Goal: Entertainment & Leisure: Browse casually

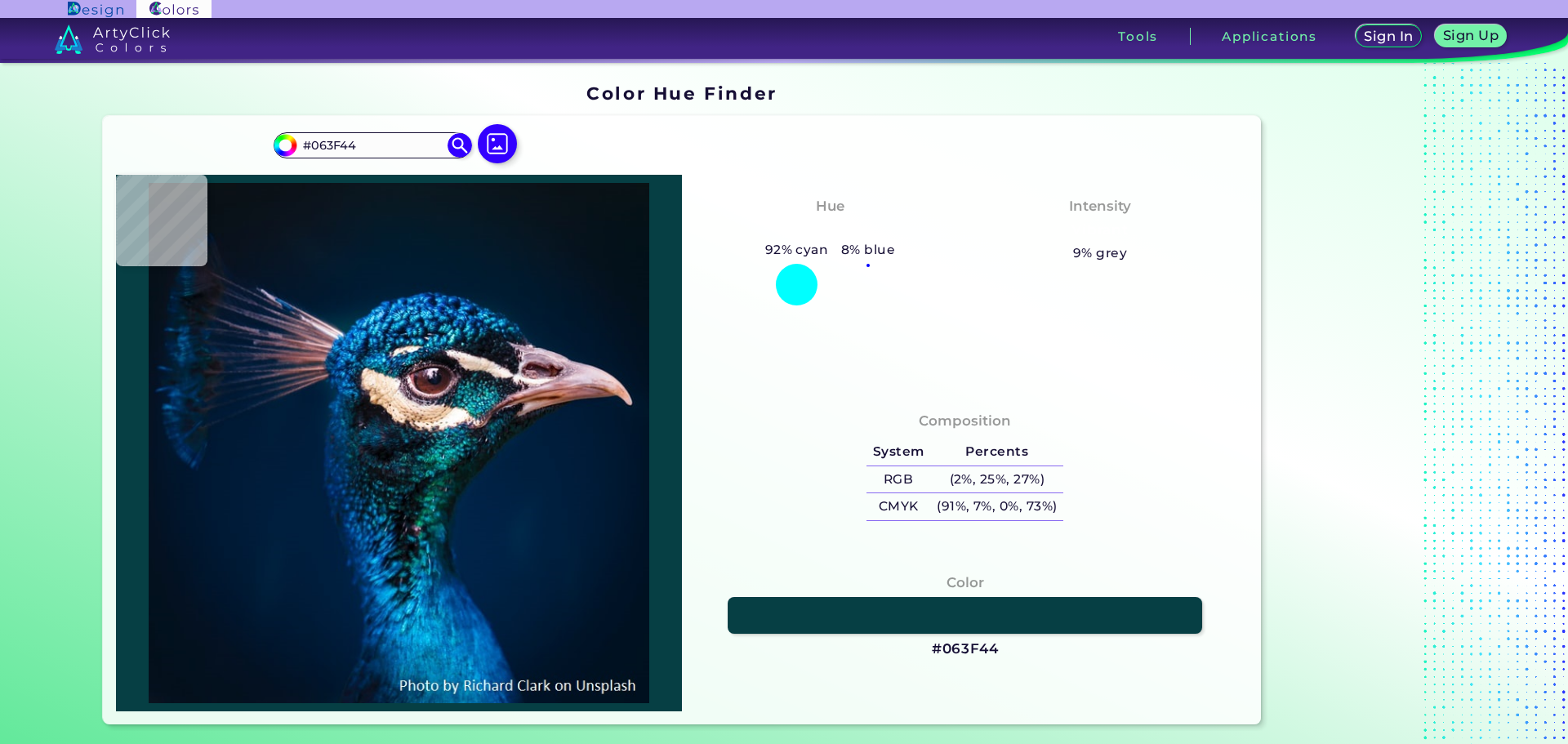
scroll to position [142, 0]
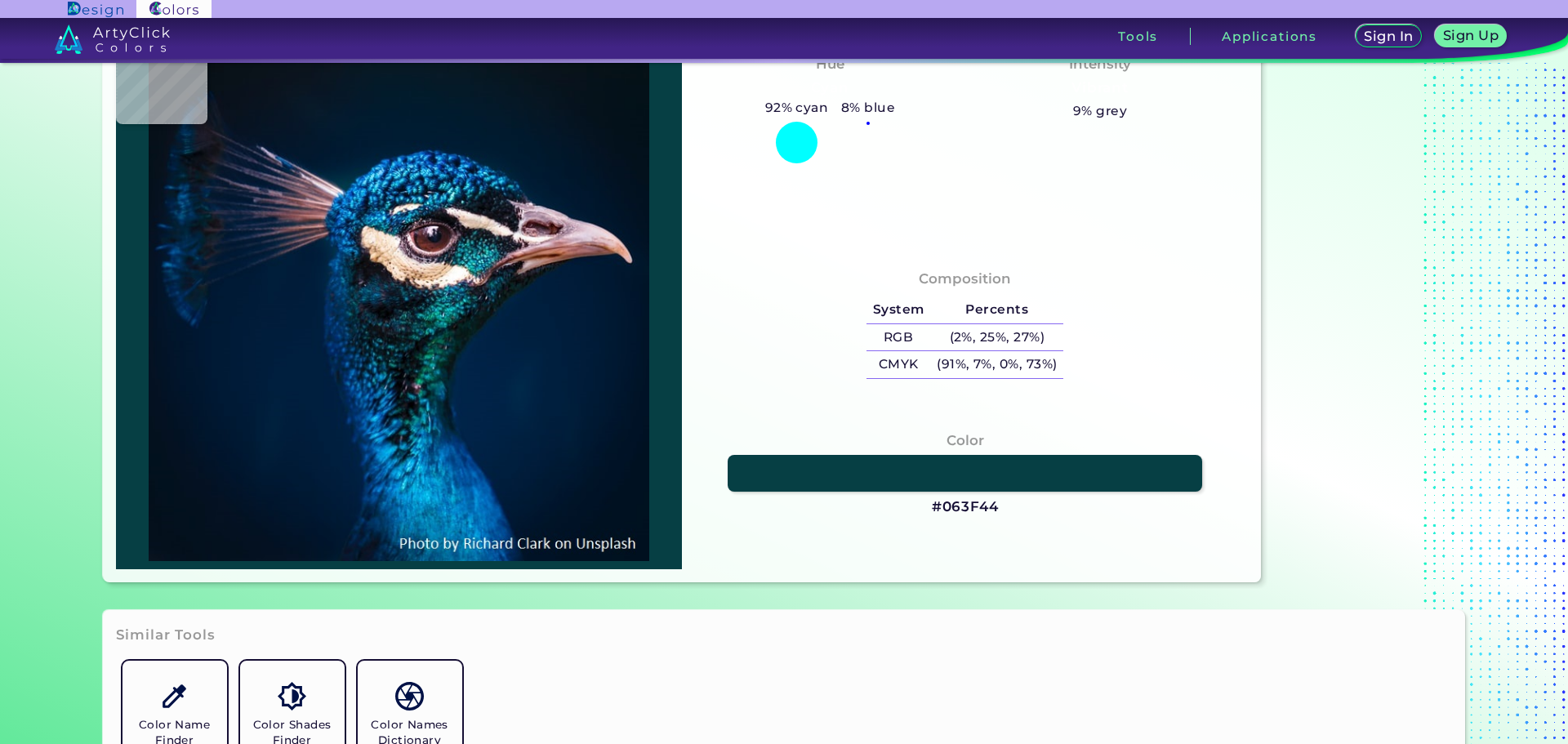
type input "#053539"
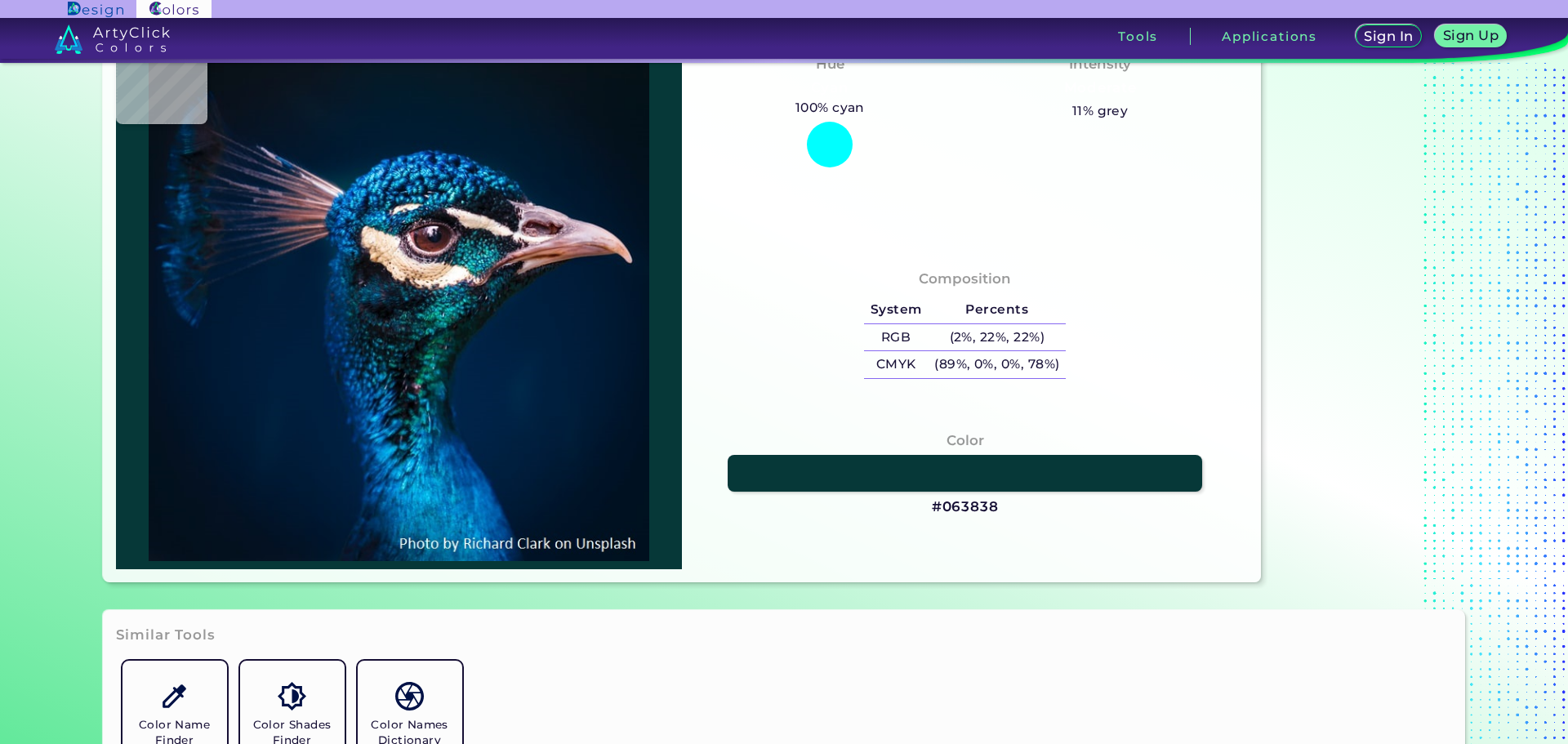
type input "#063838"
type input "#07413e"
type input "#07413E"
type input "#013f3f"
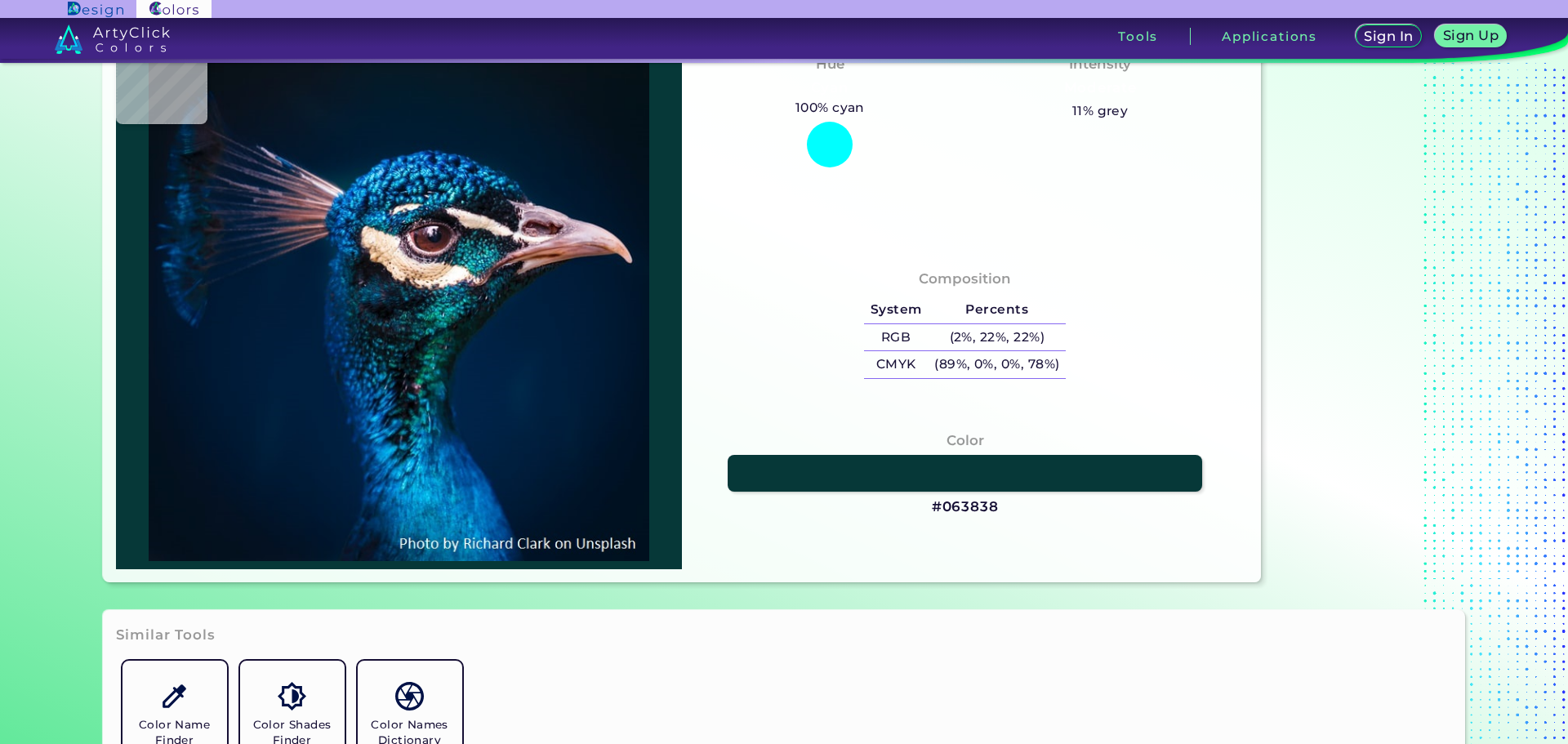
type input "#013F3F"
type input "#014244"
type input "#014146"
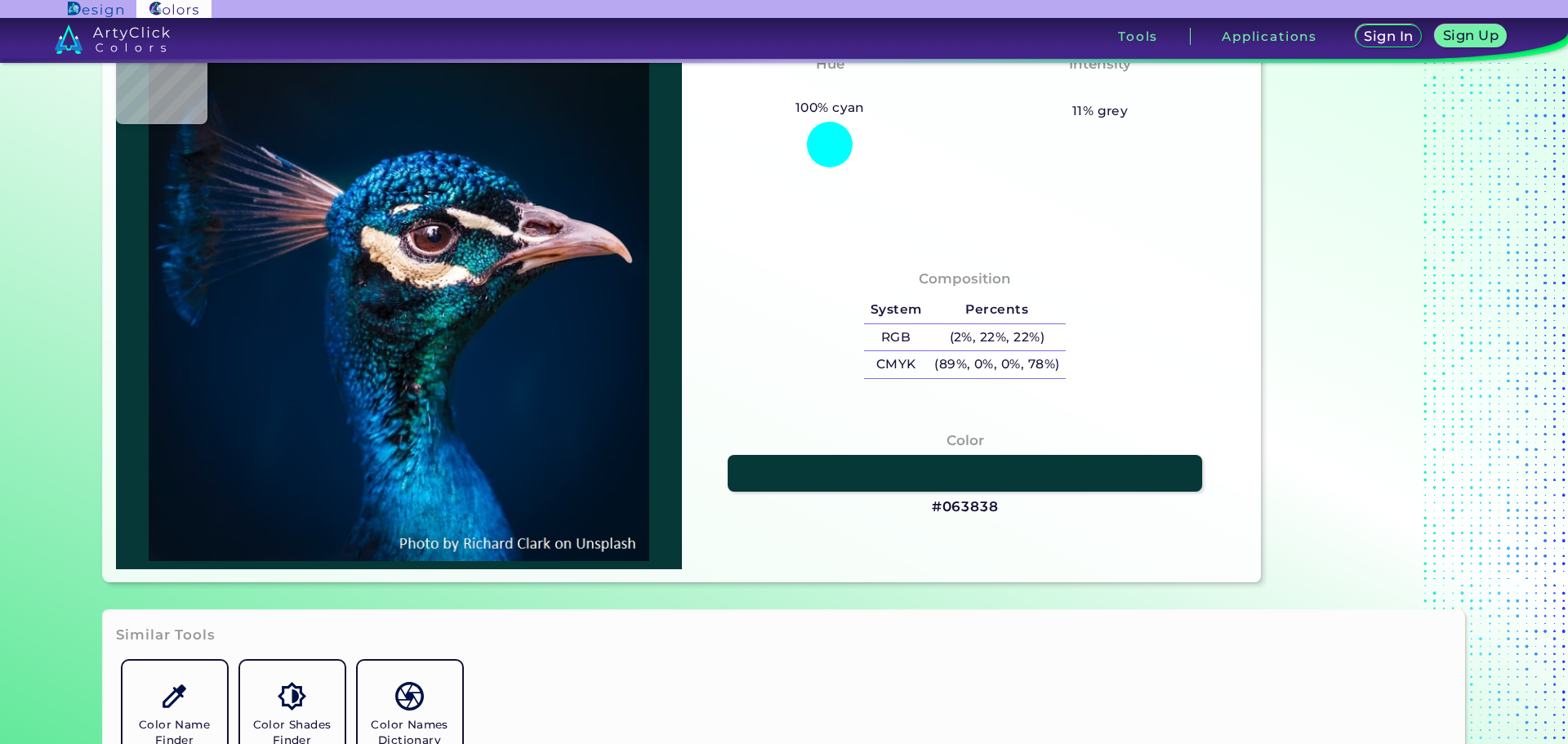
type input "#06474e"
type input "#06474E"
type input "#03333d"
type input "#03333D"
type input "#01323d"
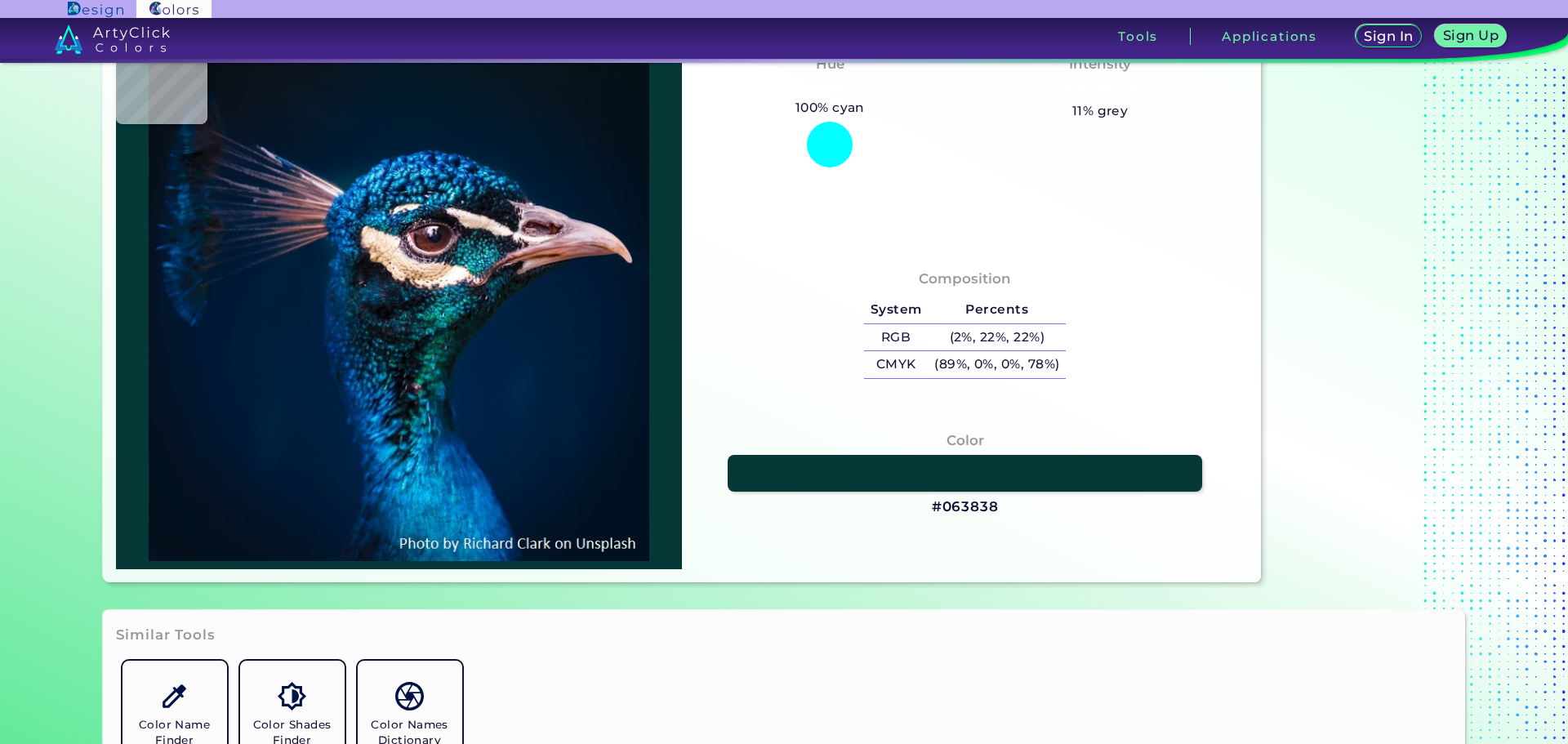
type input "#01323D"
type input "#082e37"
type input "#082E37"
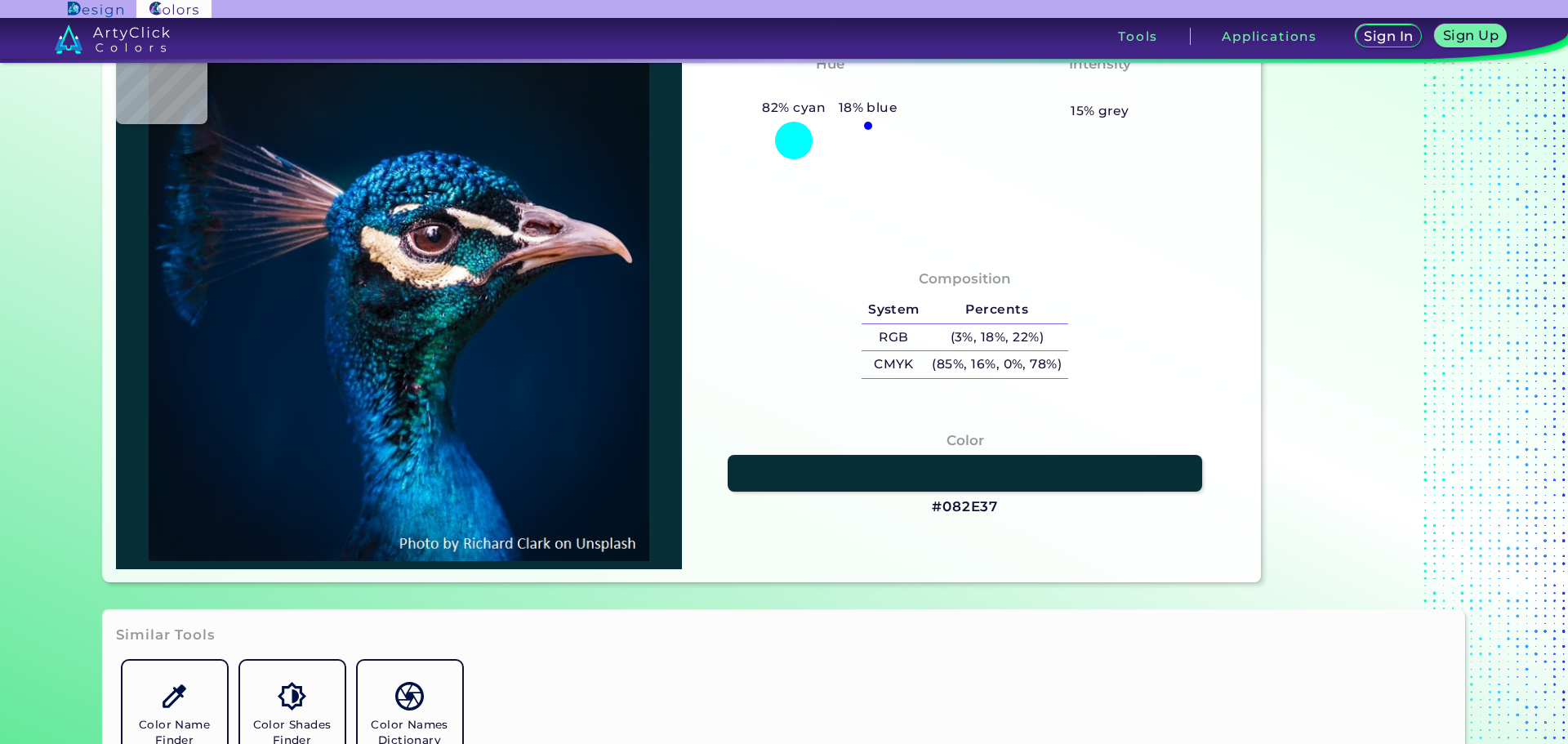
type input "#1e383e"
type input "#1E383E"
type input "#27393f"
type input "#27393F"
type input "#071520"
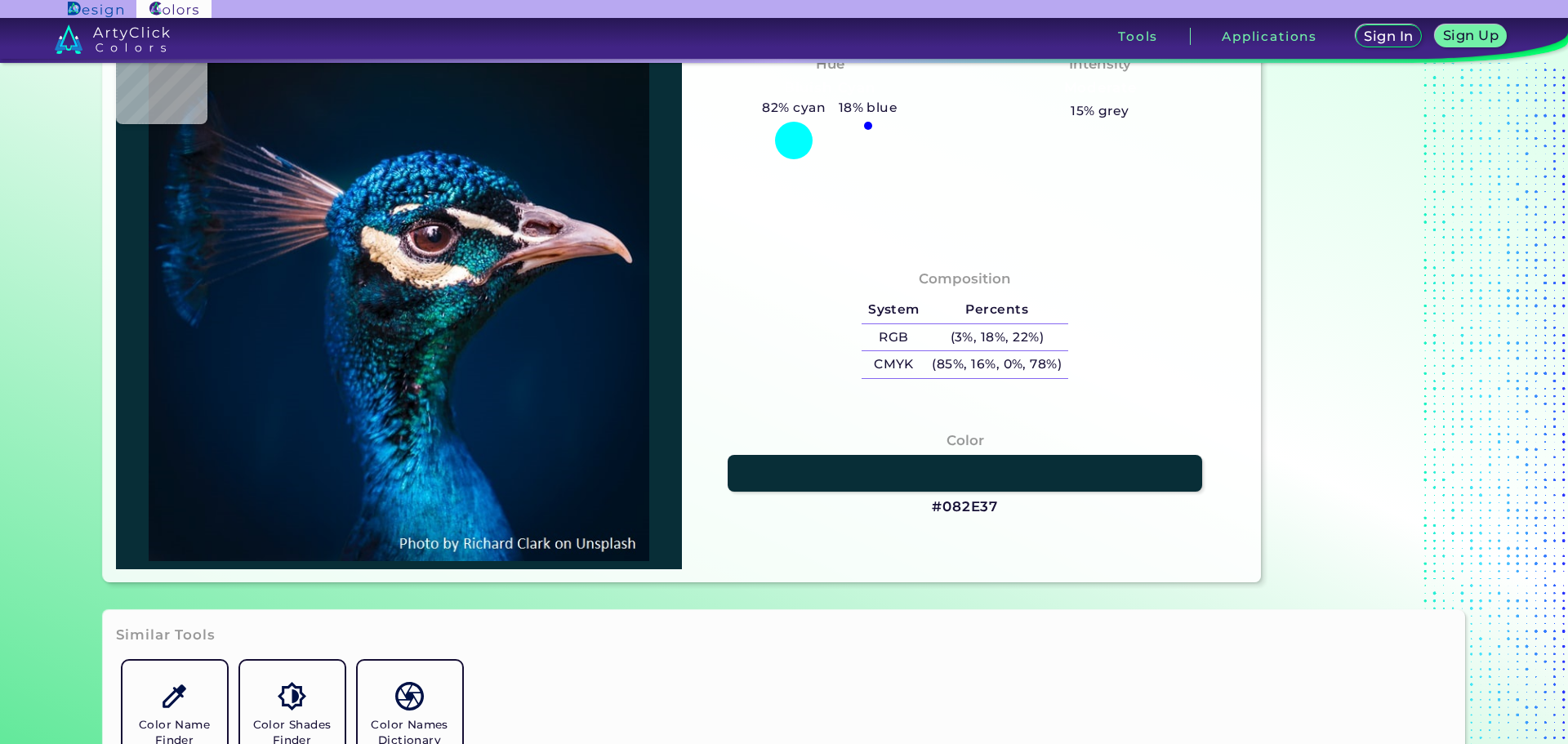
type input "#071520"
type input "#041b2a"
type input "#041B2A"
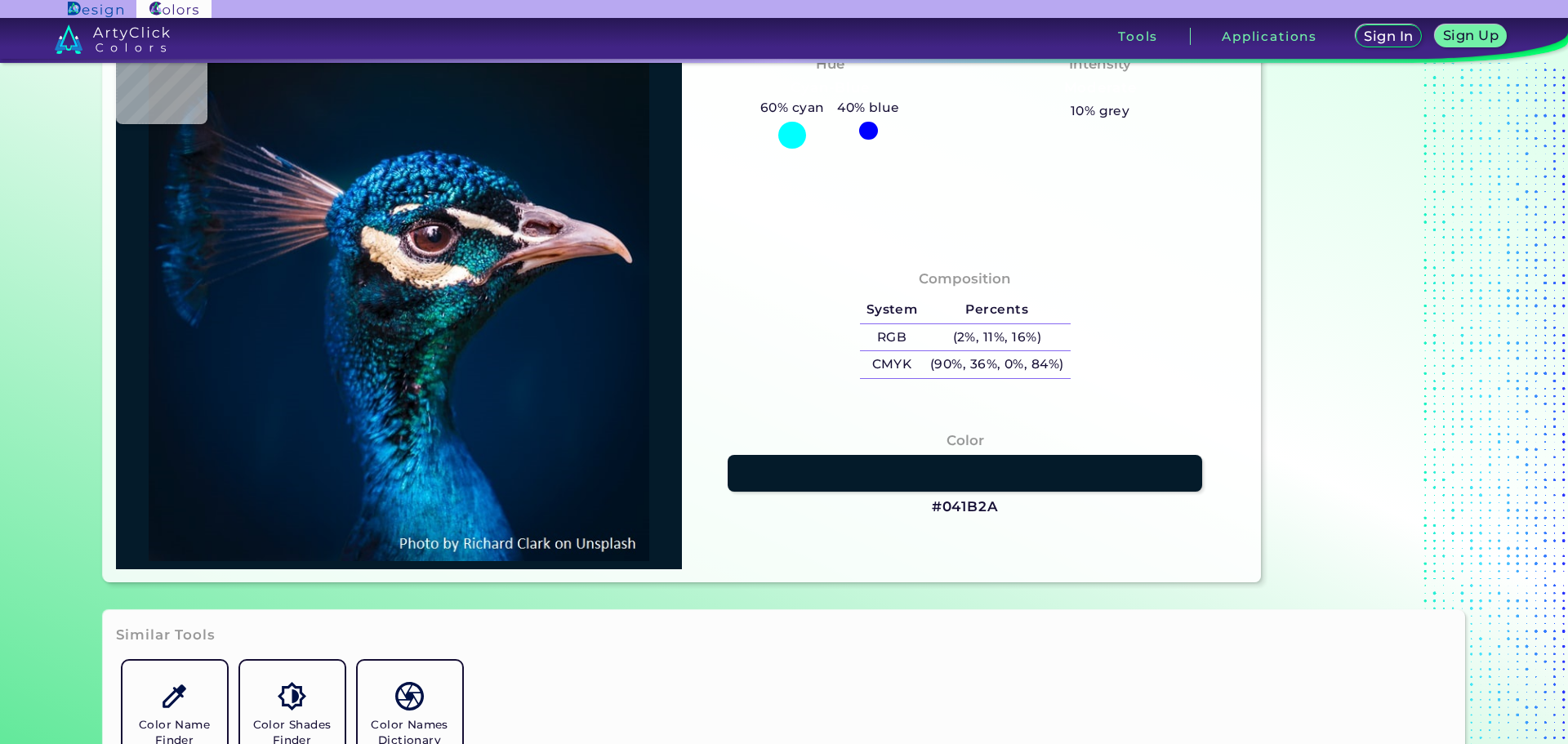
type input "#082d42"
type input "#082D42"
type input "#0d4254"
type input "#0D4254"
type input "#003139"
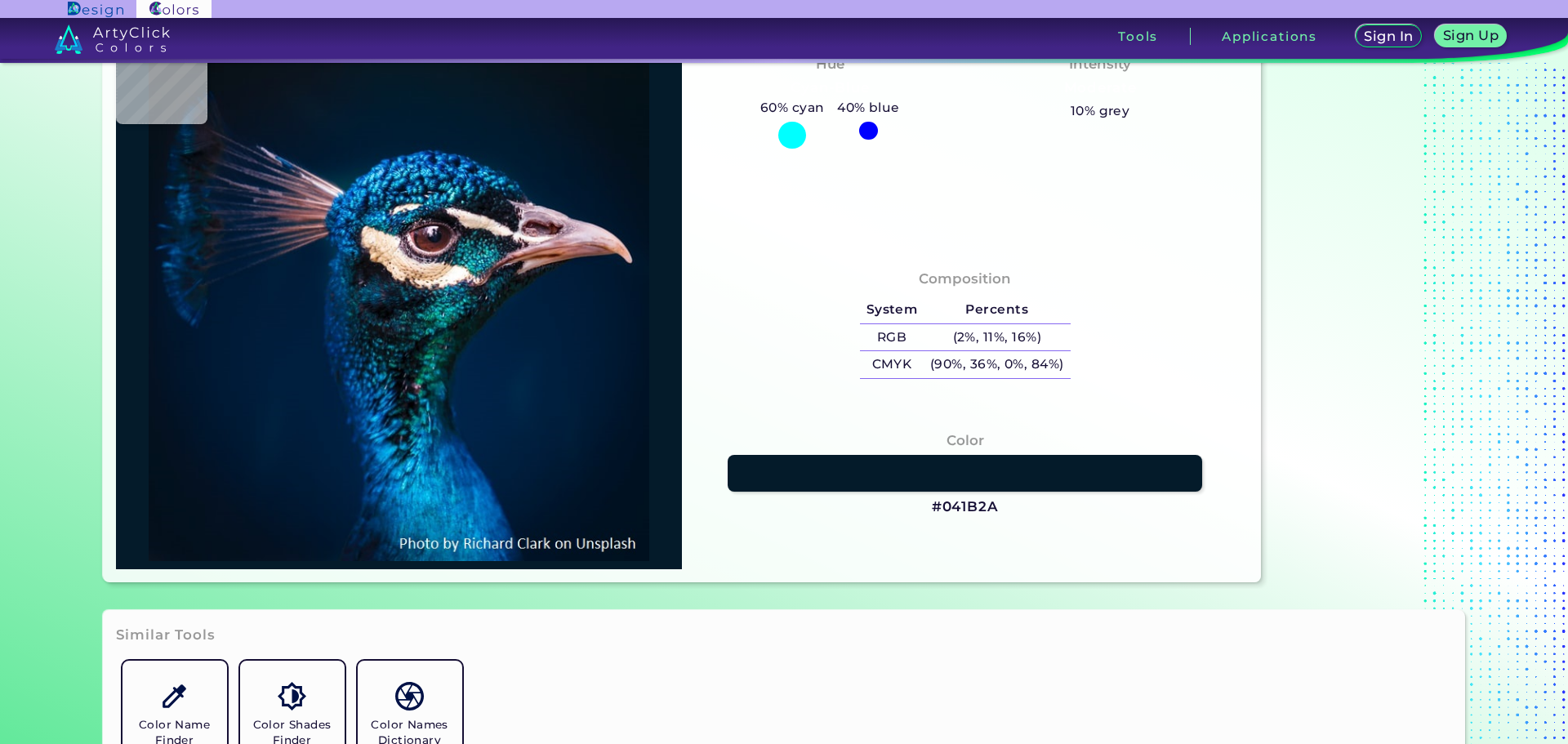
type input "#003139"
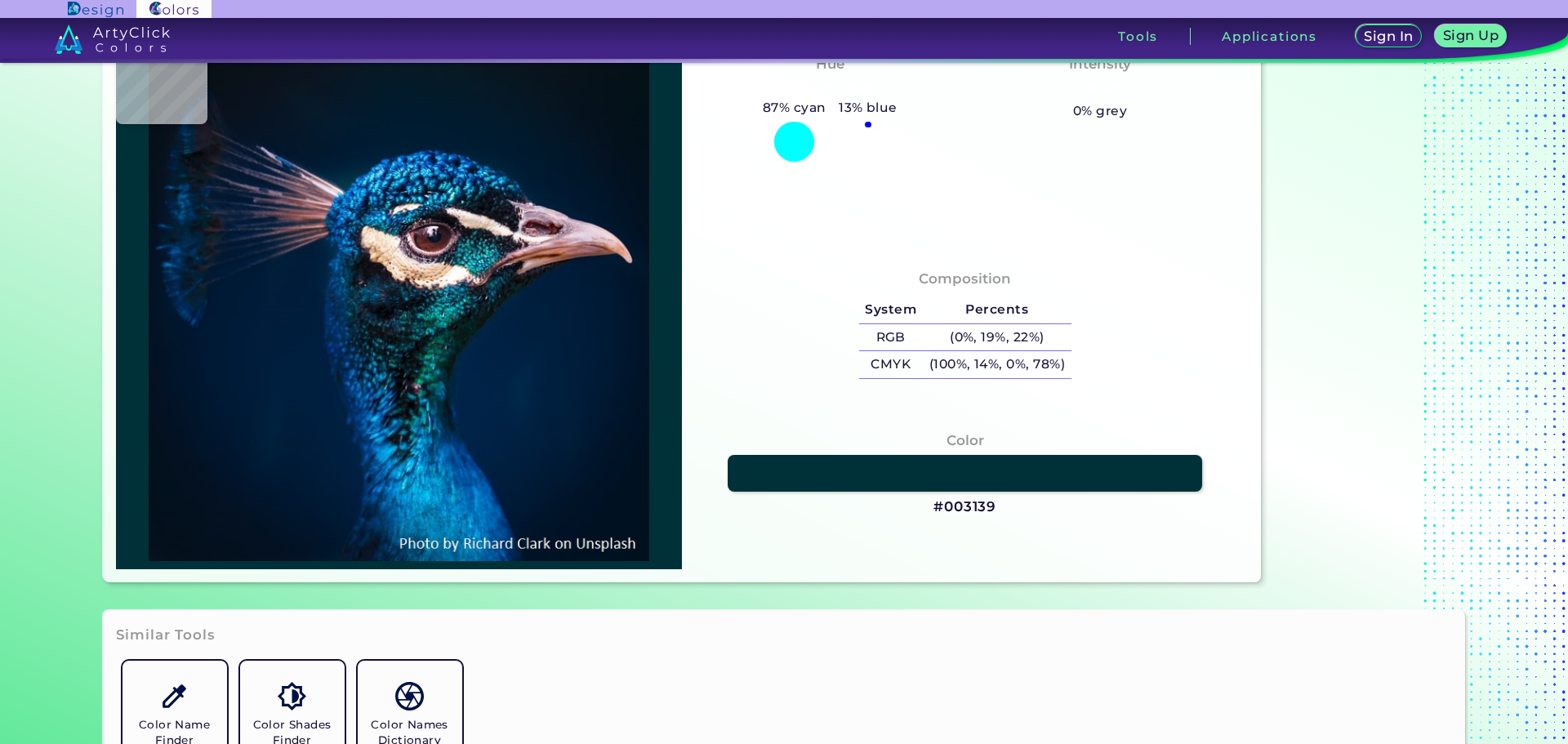
type input "#183938"
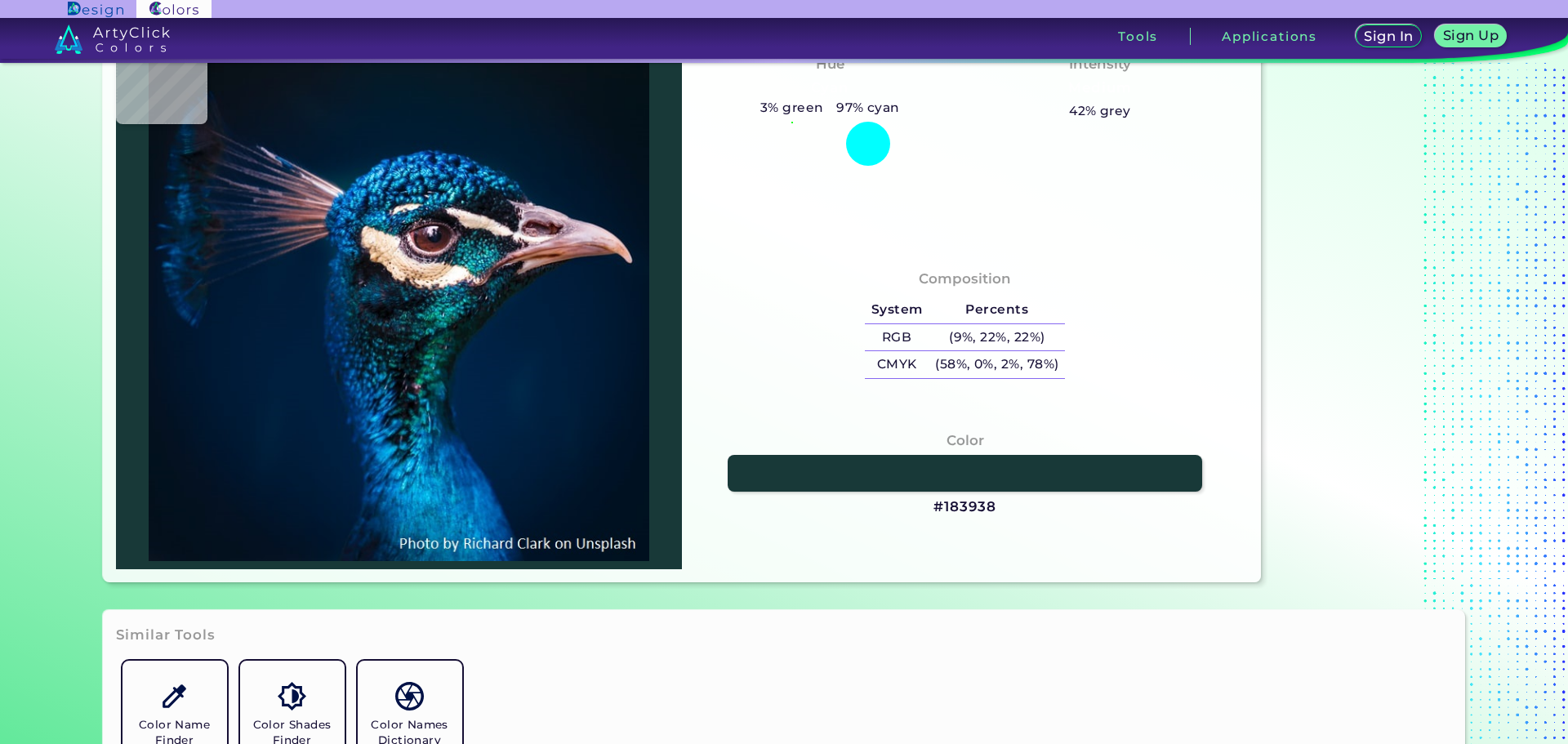
type input "#2f4344"
type input "#2F4344"
type input "#2b3a3b"
type input "#2B3A3B"
type input "#253334"
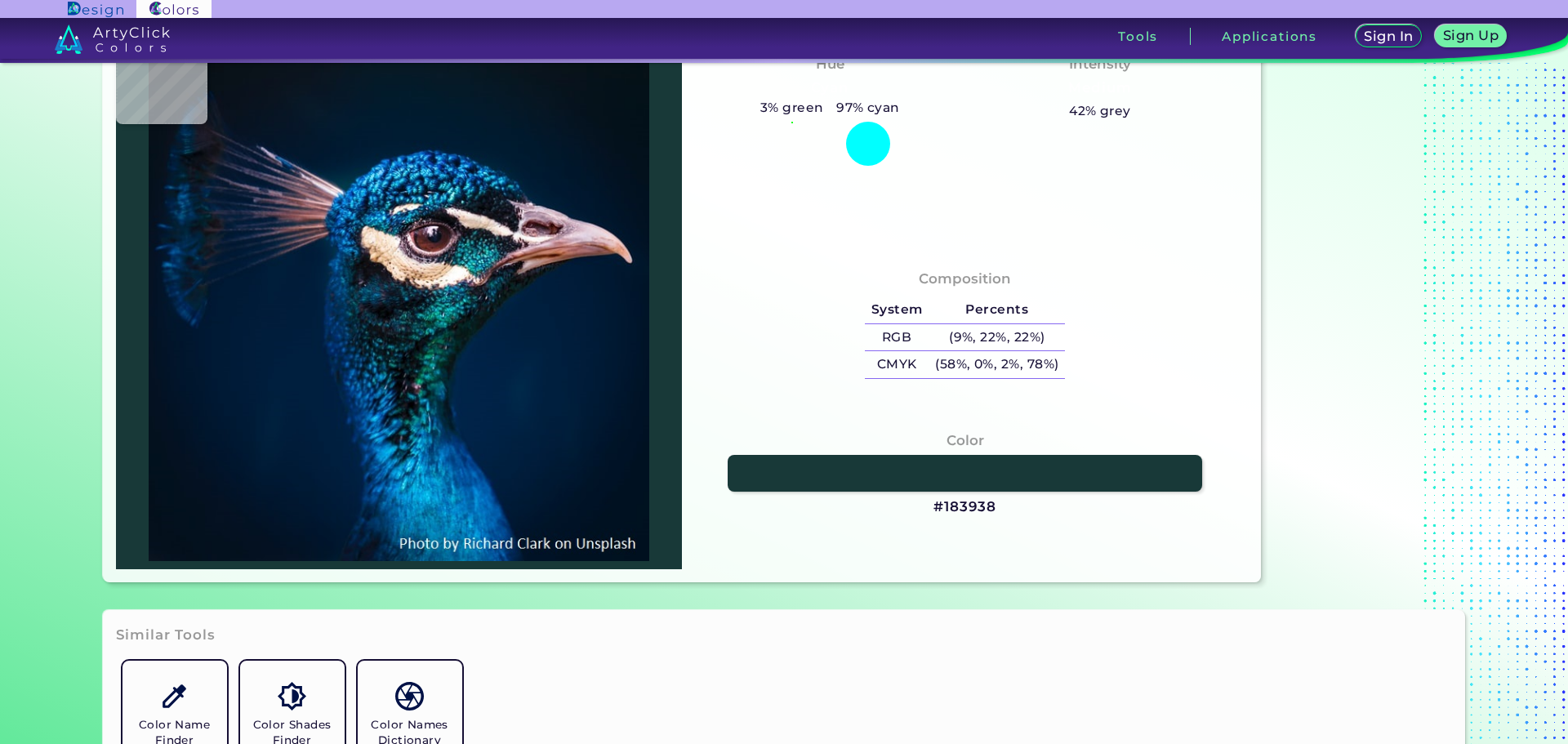
type input "#253334"
type input "#243b3c"
type input "#243B3C"
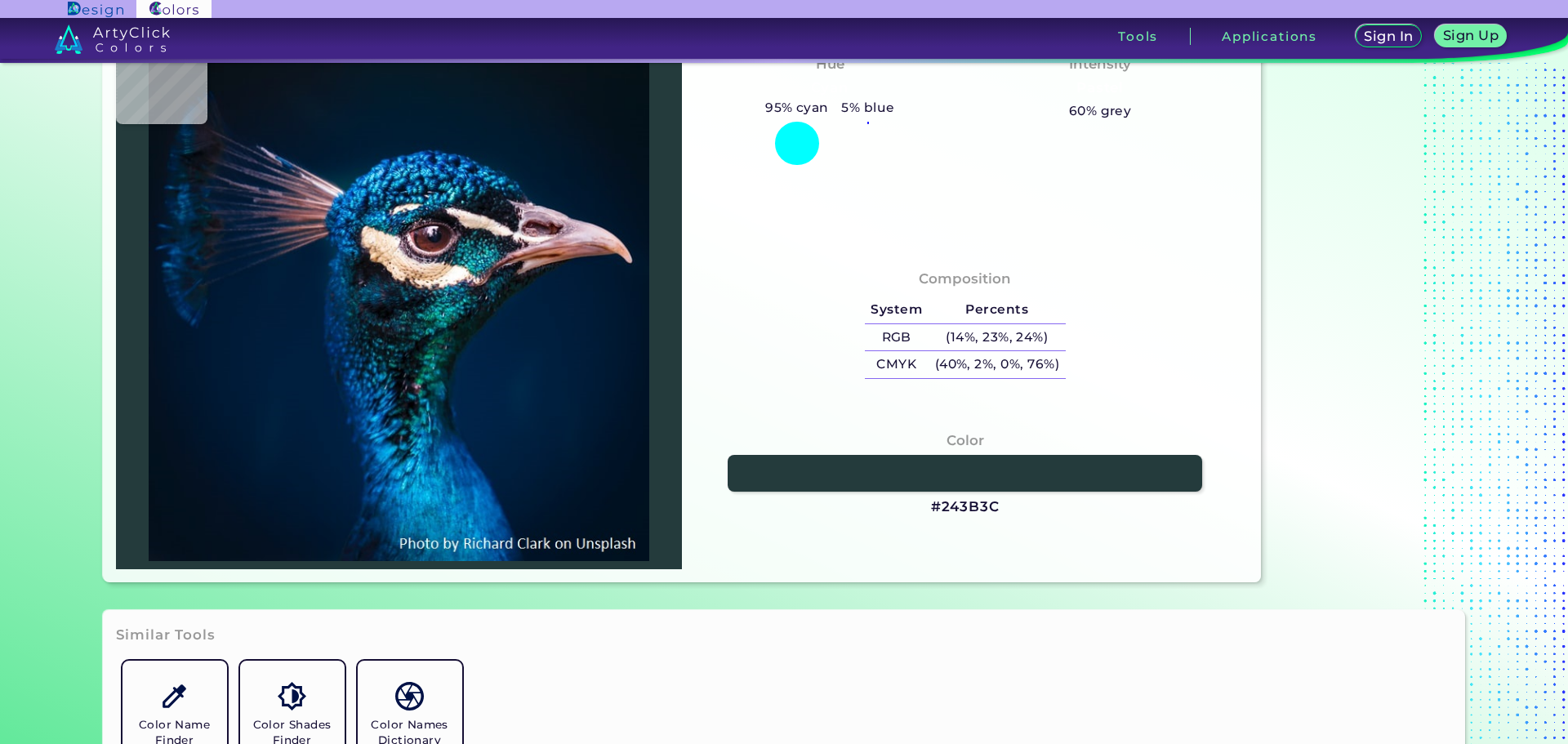
type input "#223a3a"
type input "#223A3A"
type input "#193534"
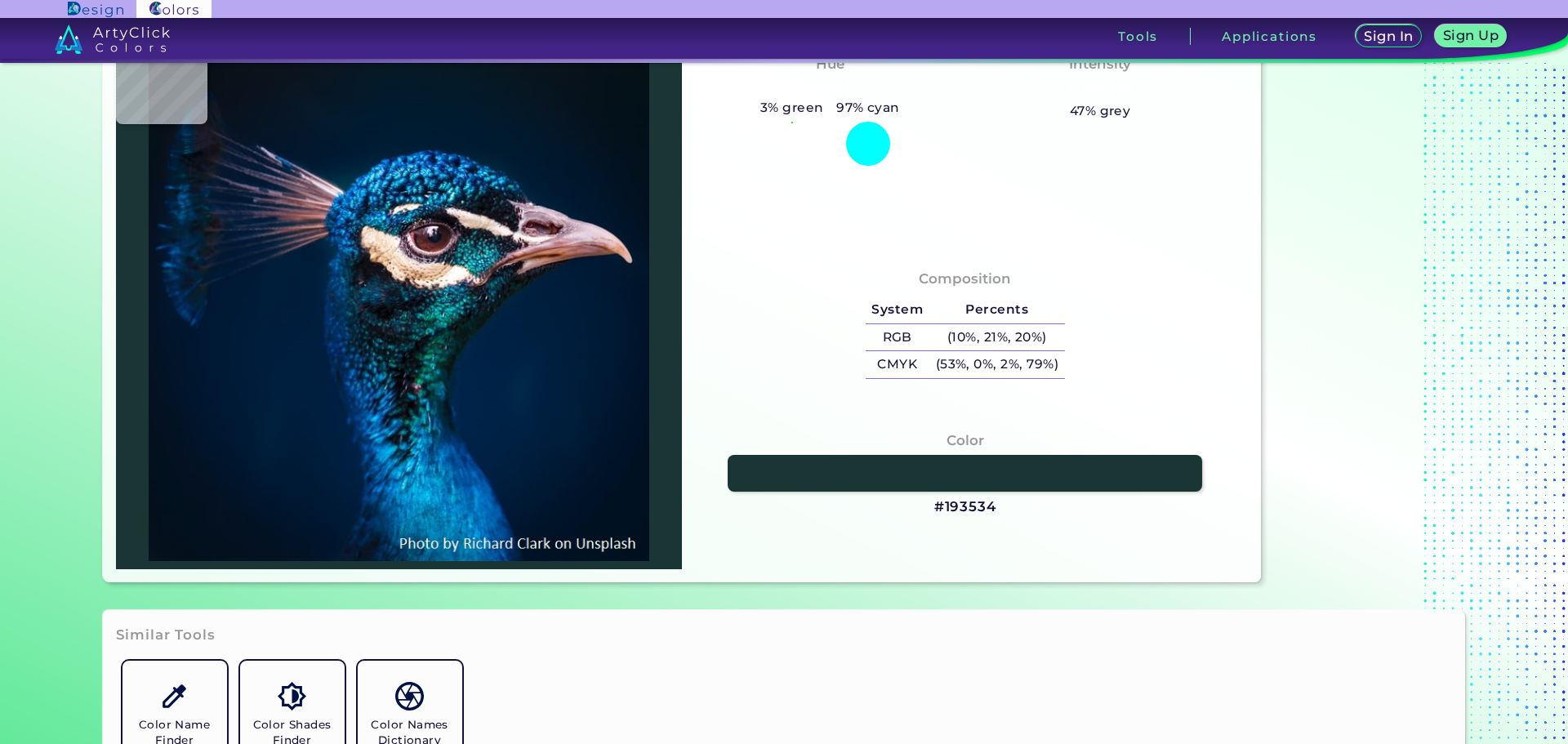
type input "#042e2b"
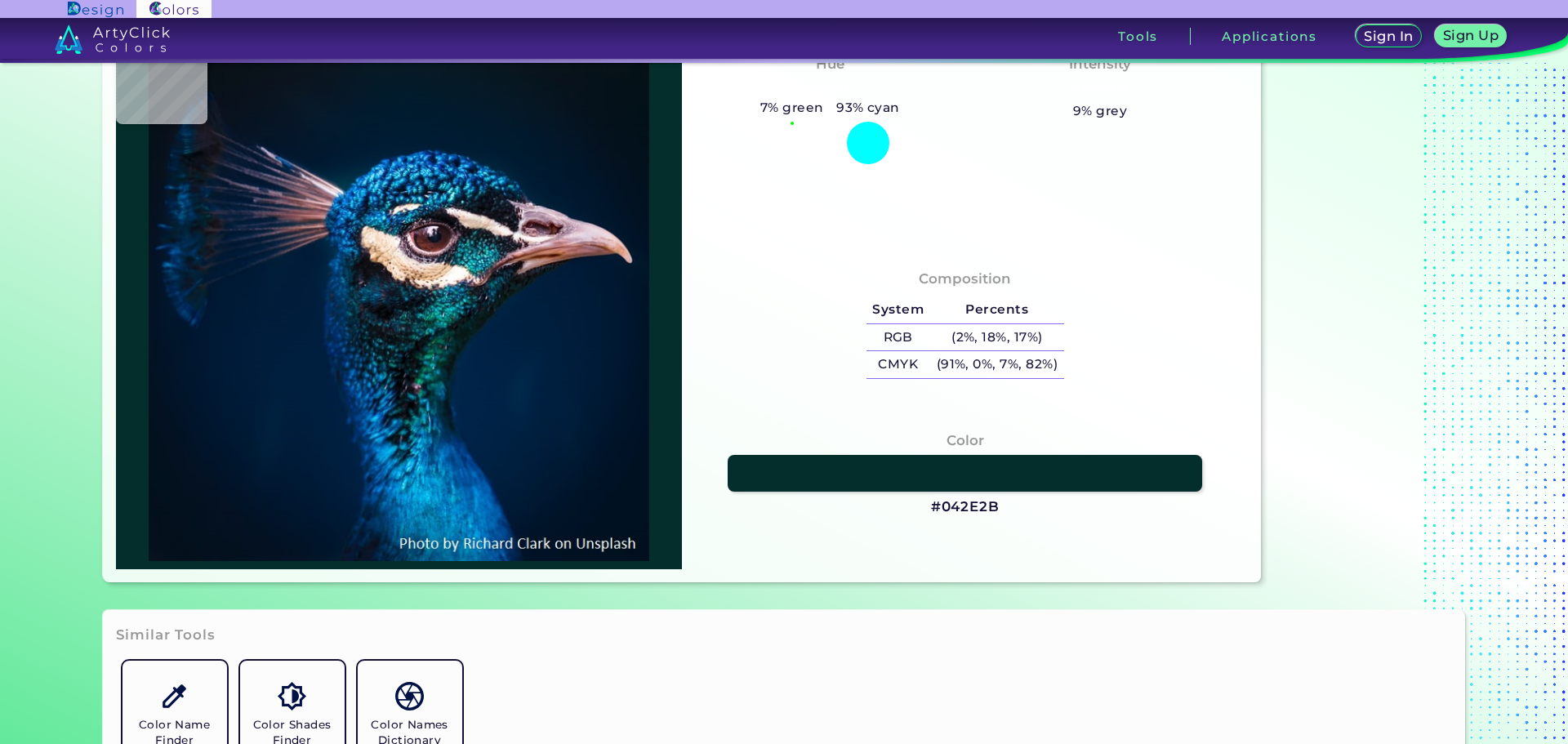
type input "#042E2B"
type input "#00302d"
type input "#00302D"
type input "#073130"
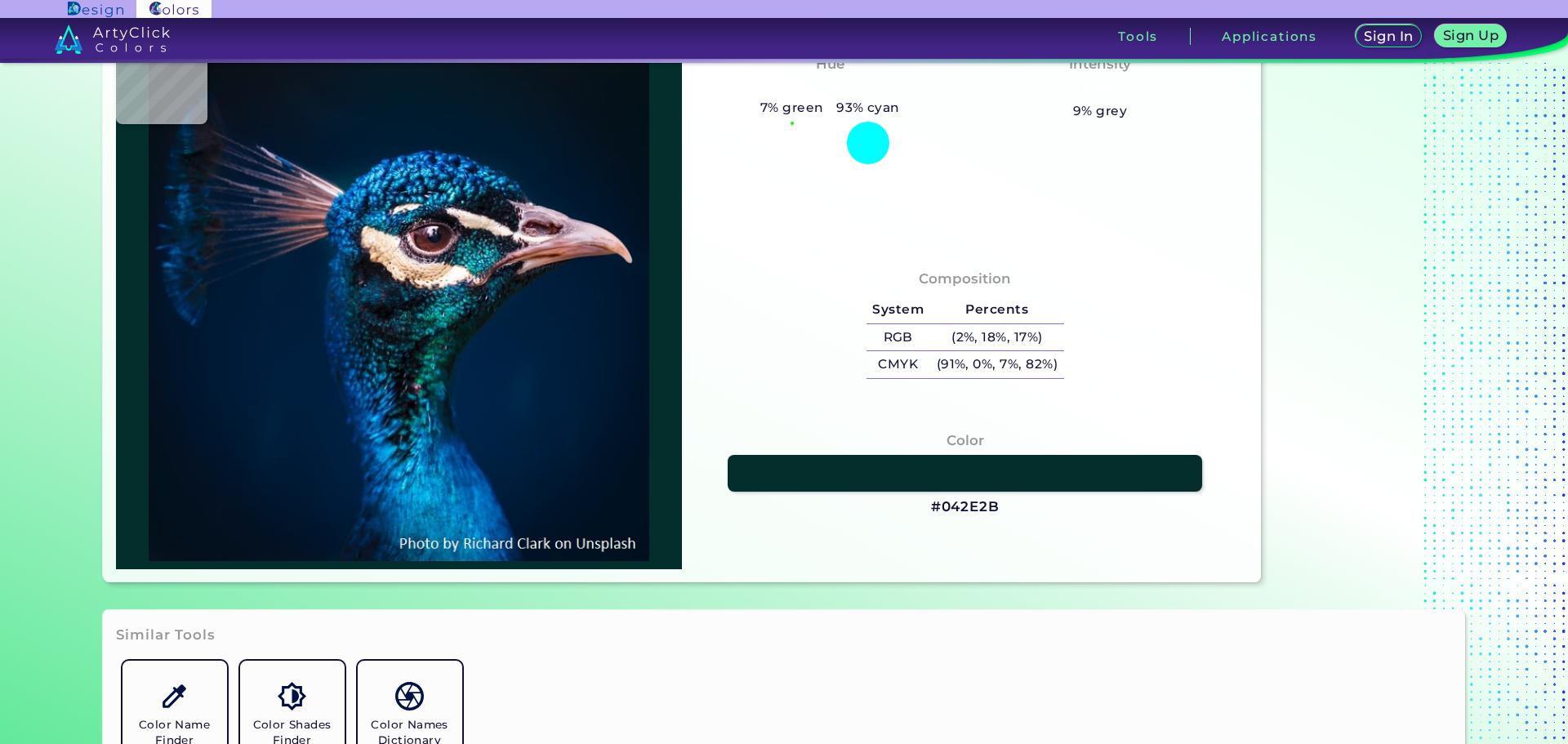
type input "#103635"
type input "#1a3333"
type input "#1A3333"
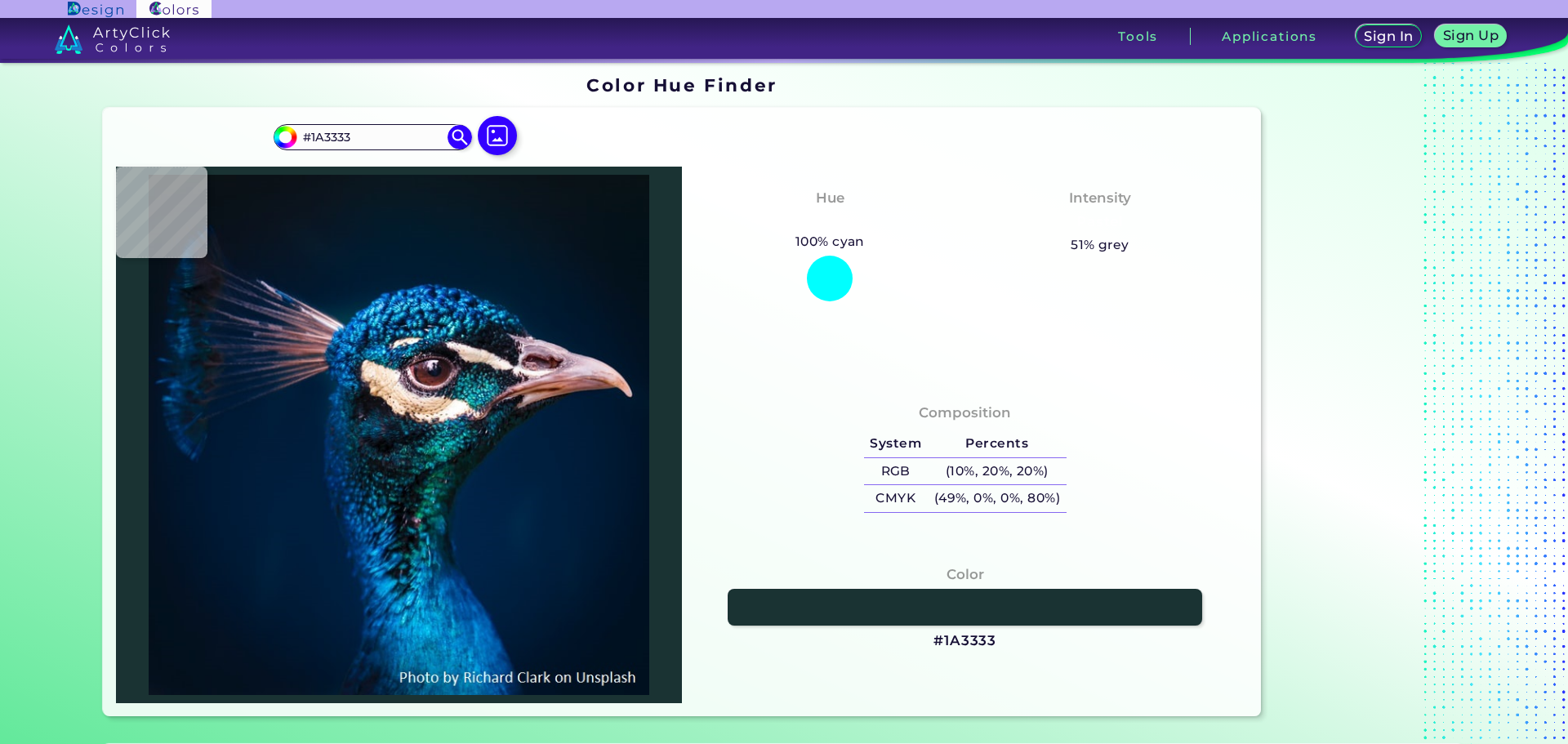
scroll to position [0, 0]
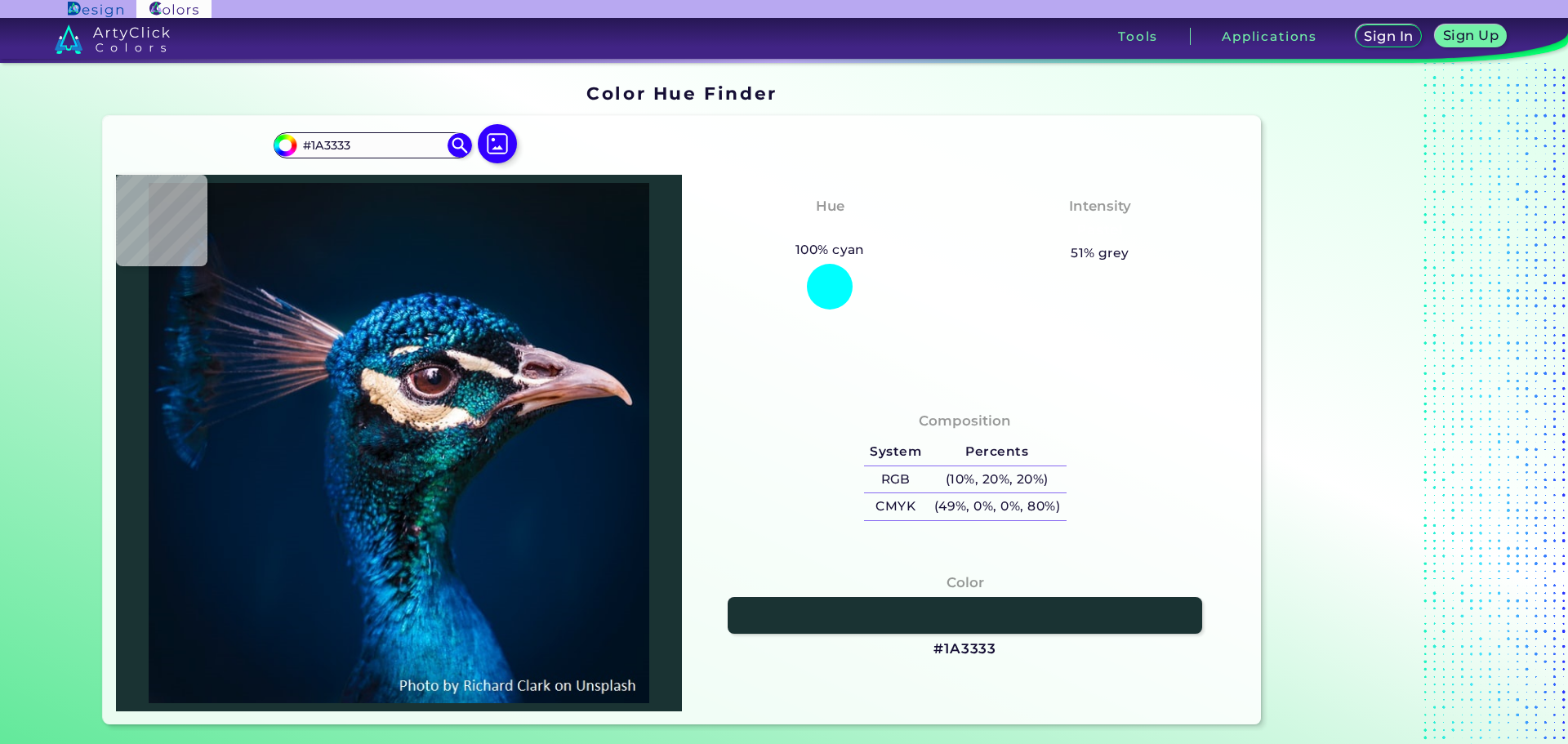
type input "#055681"
type input "#002e56"
type input "#002E56"
type input "#00173b"
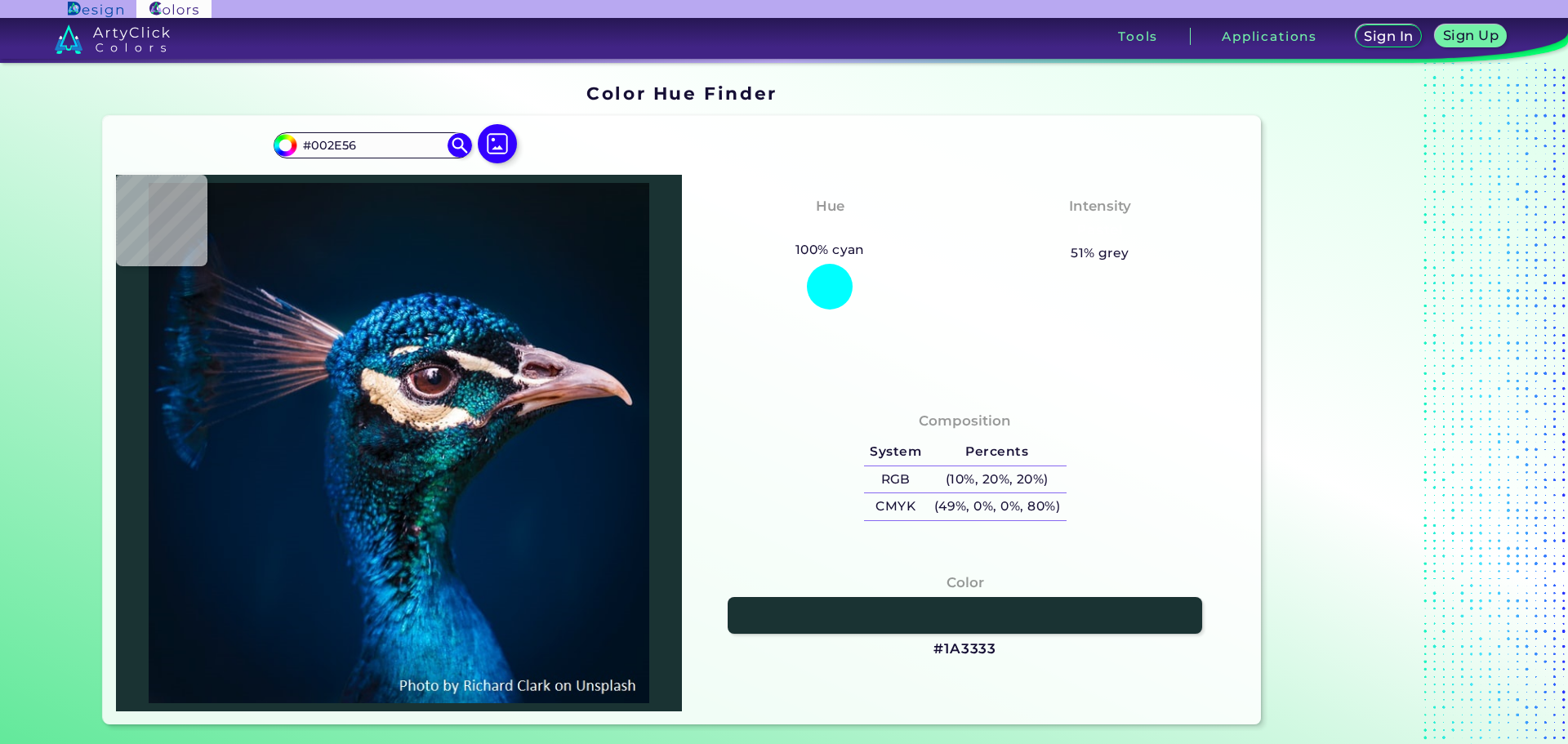
type input "#00173B"
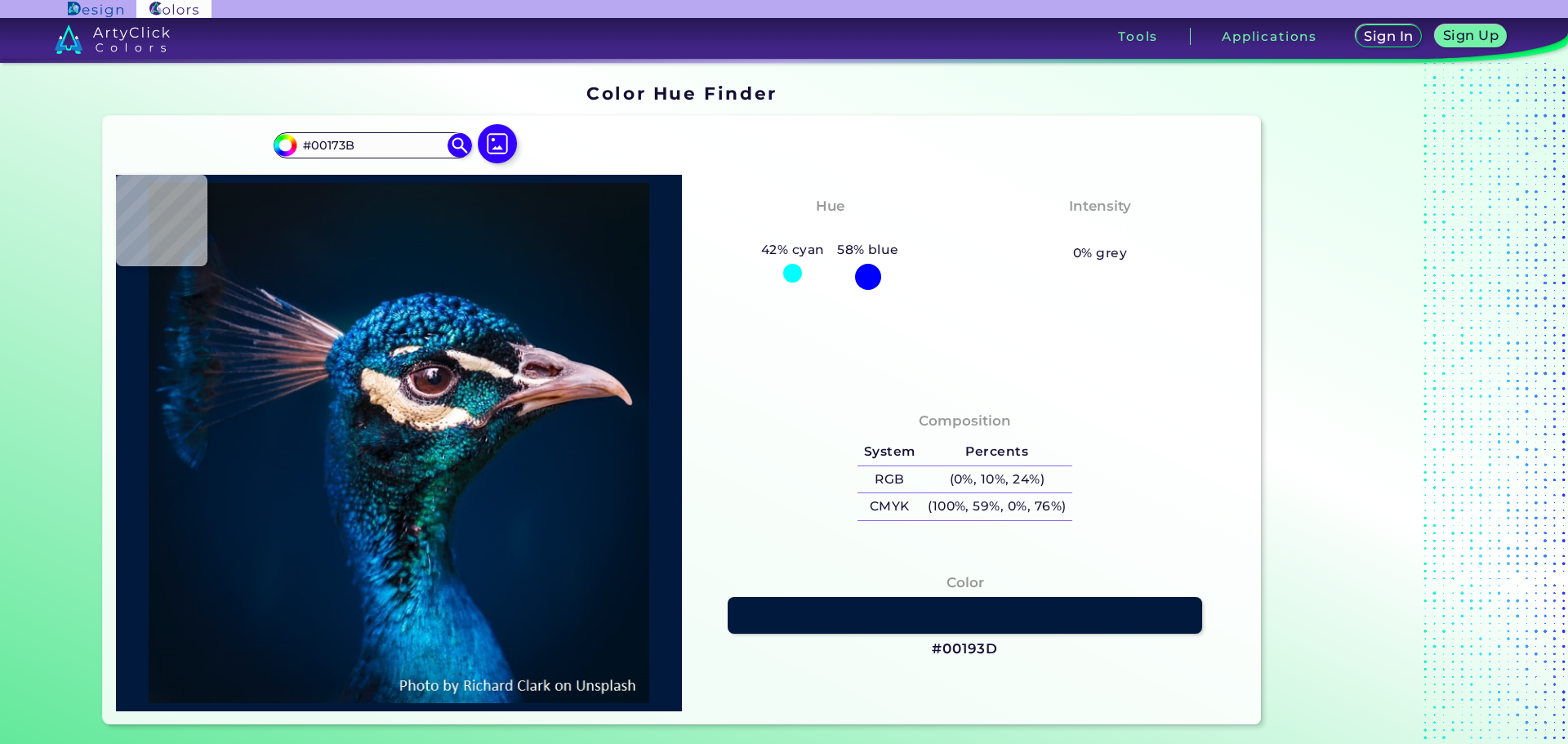
type input "#00193d"
type input "#00193D"
type input "#002148"
type input "#003a64"
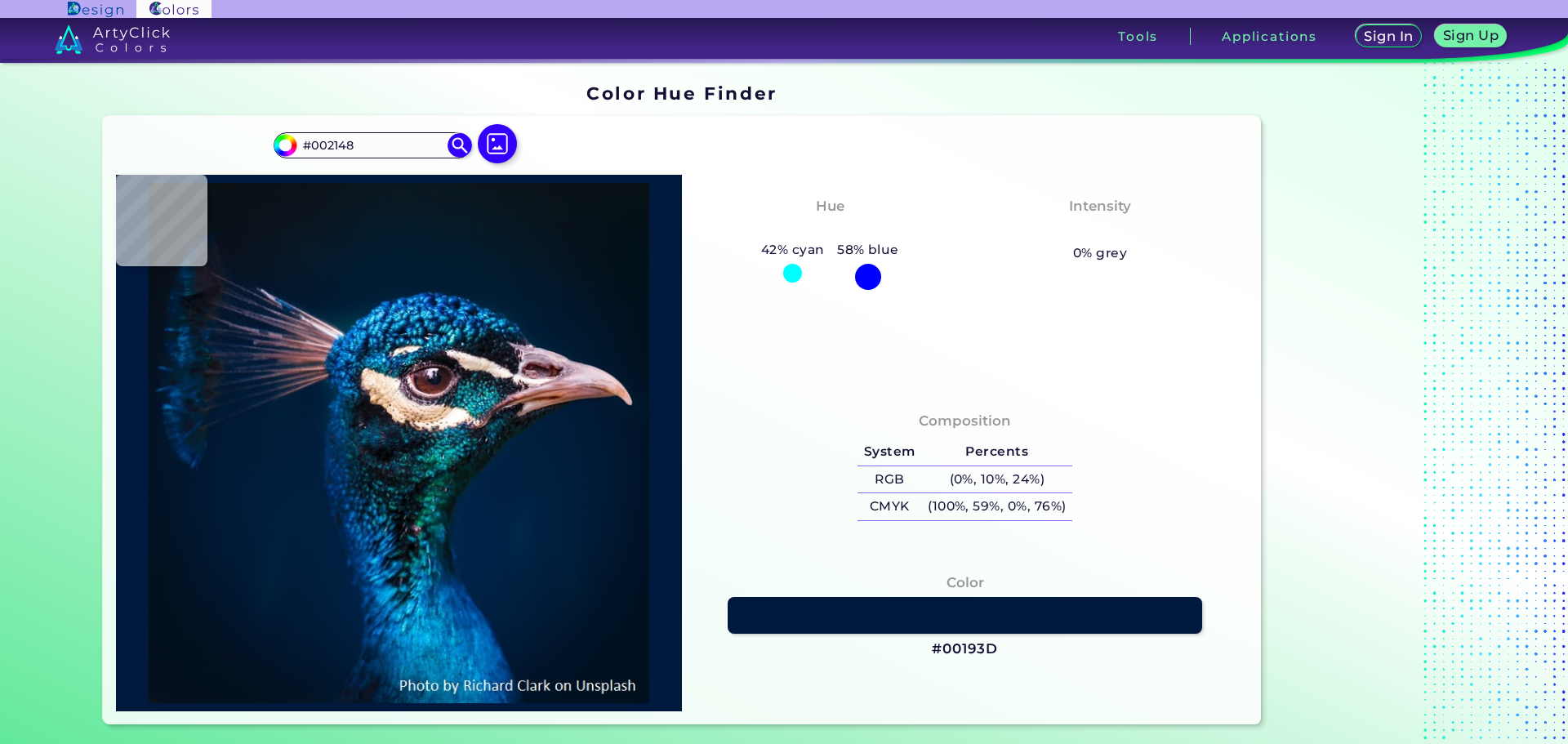
type input "#003A64"
type input "#1f7ca7"
type input "#1F7CA7"
type input "#3ab3dd"
type input "#3AB3DD"
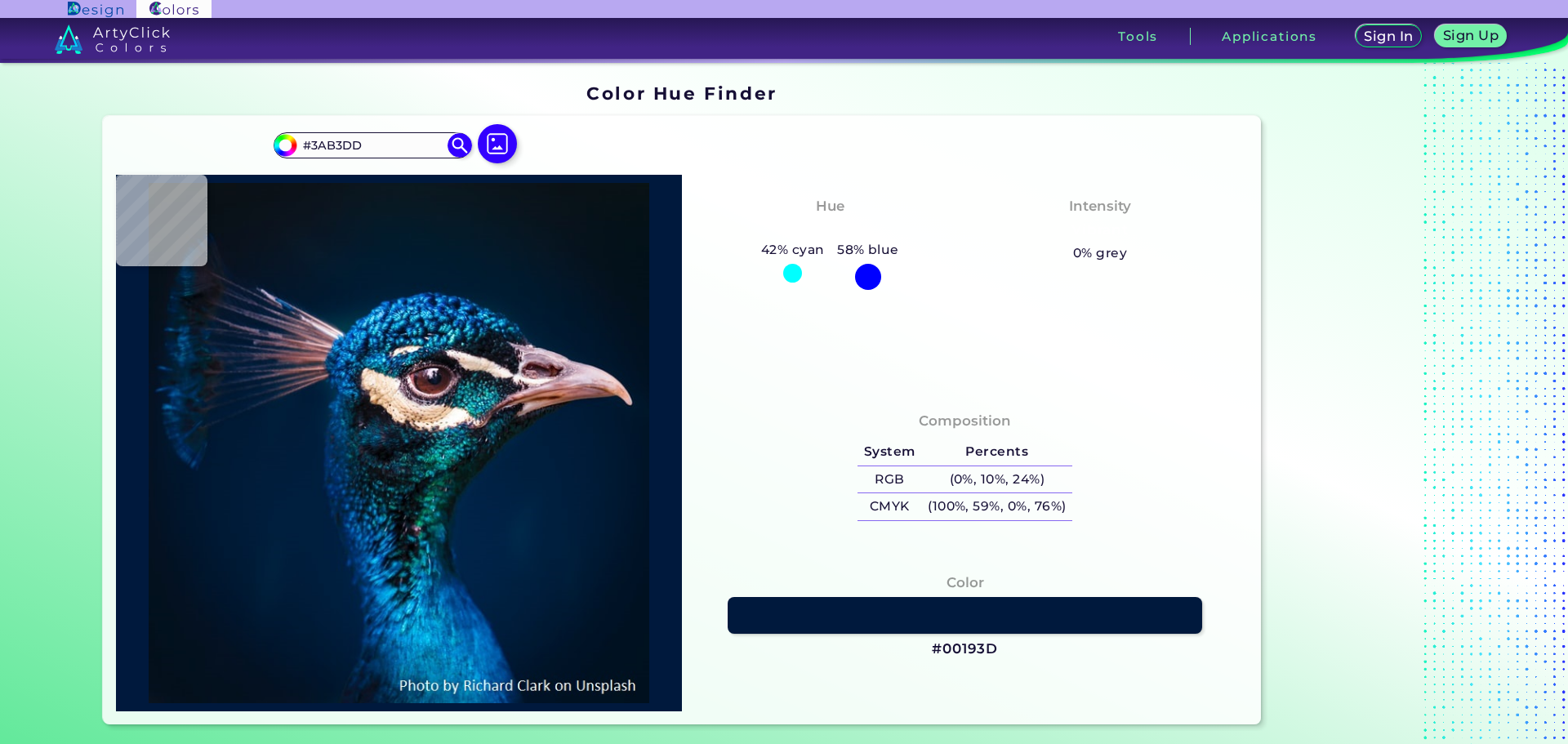
type input "#22a5d1"
type input "#22A5D1"
type input "#1690c1"
type input "#1690C1"
type input "#3aaadd"
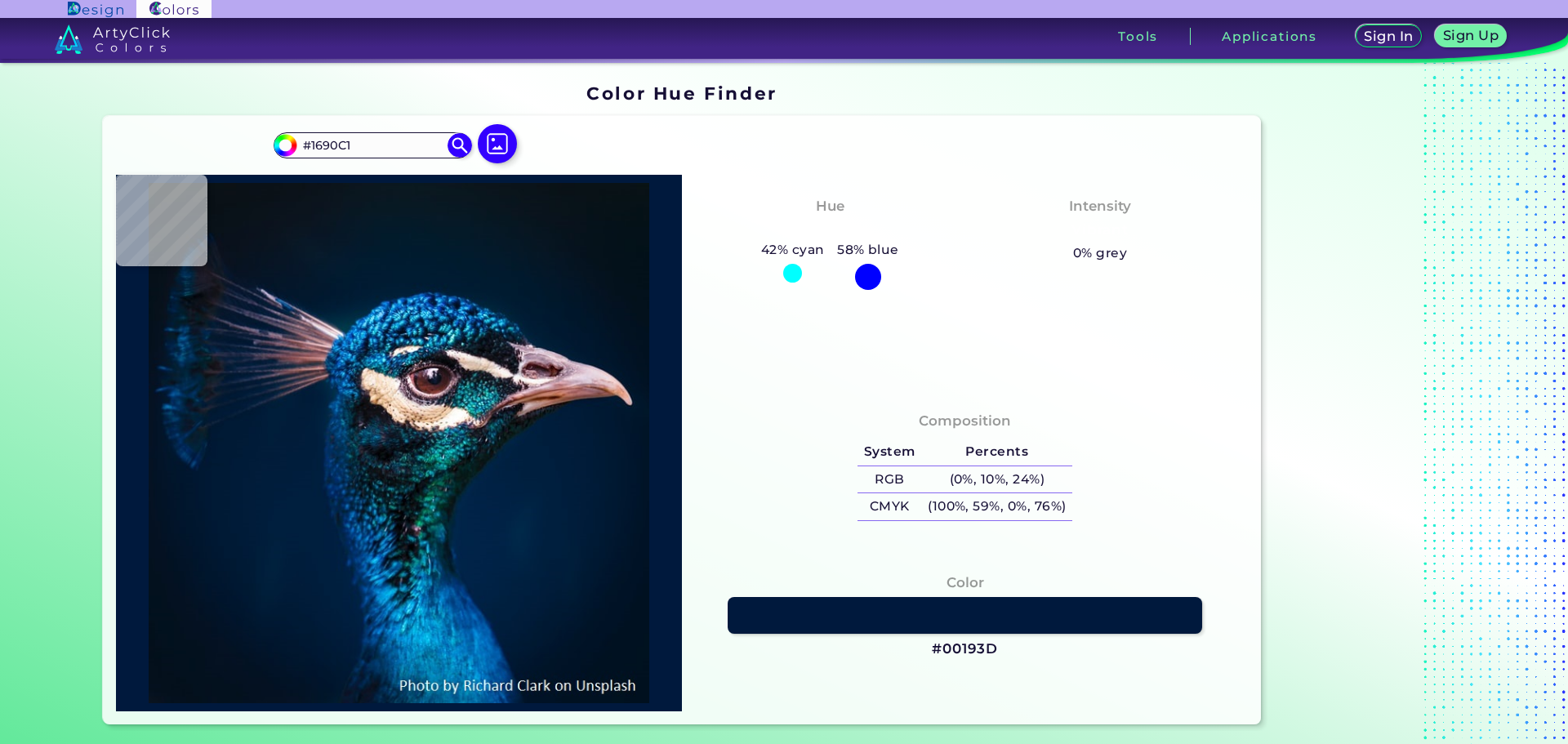
type input "#3AAADD"
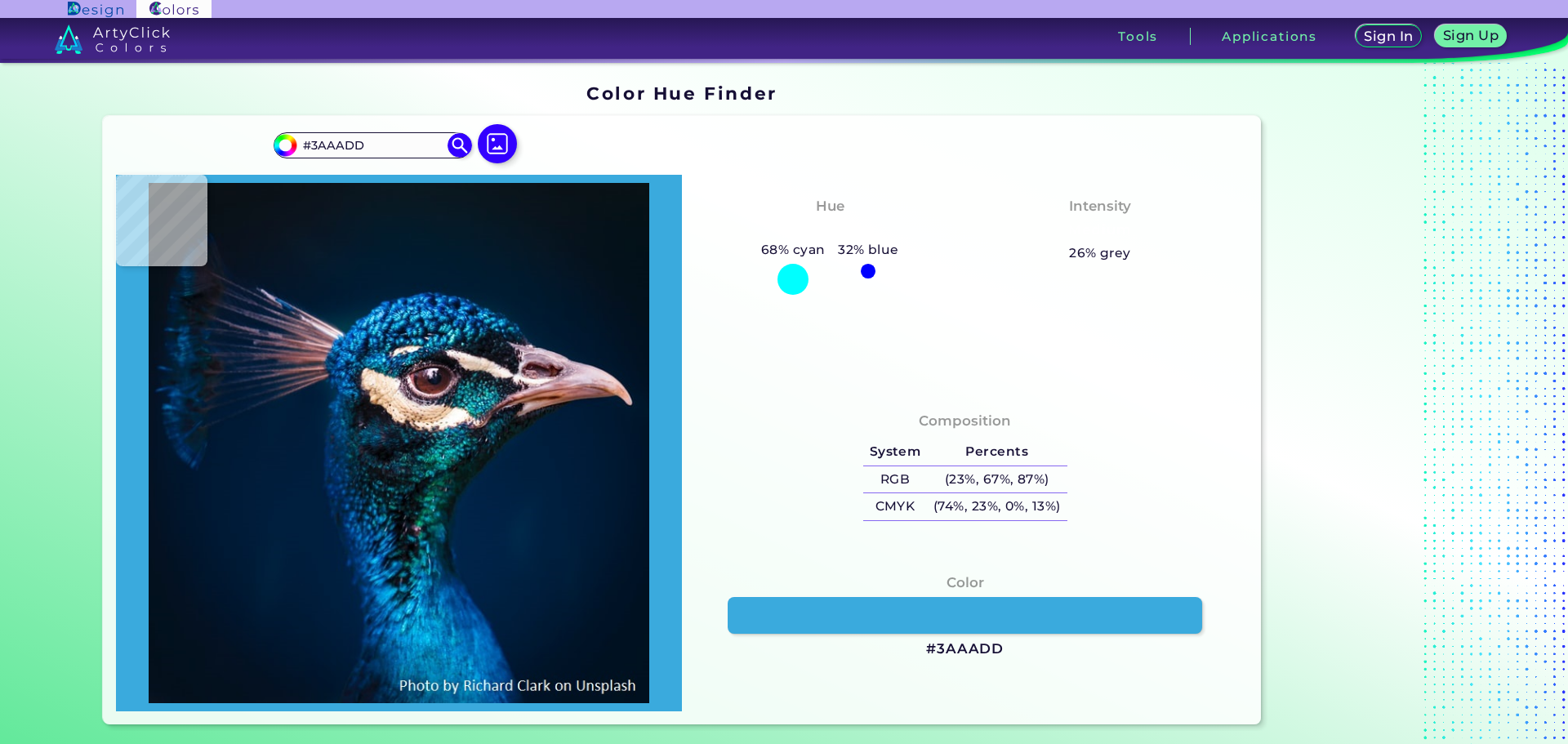
type input "#137aab"
type input "#137AAB"
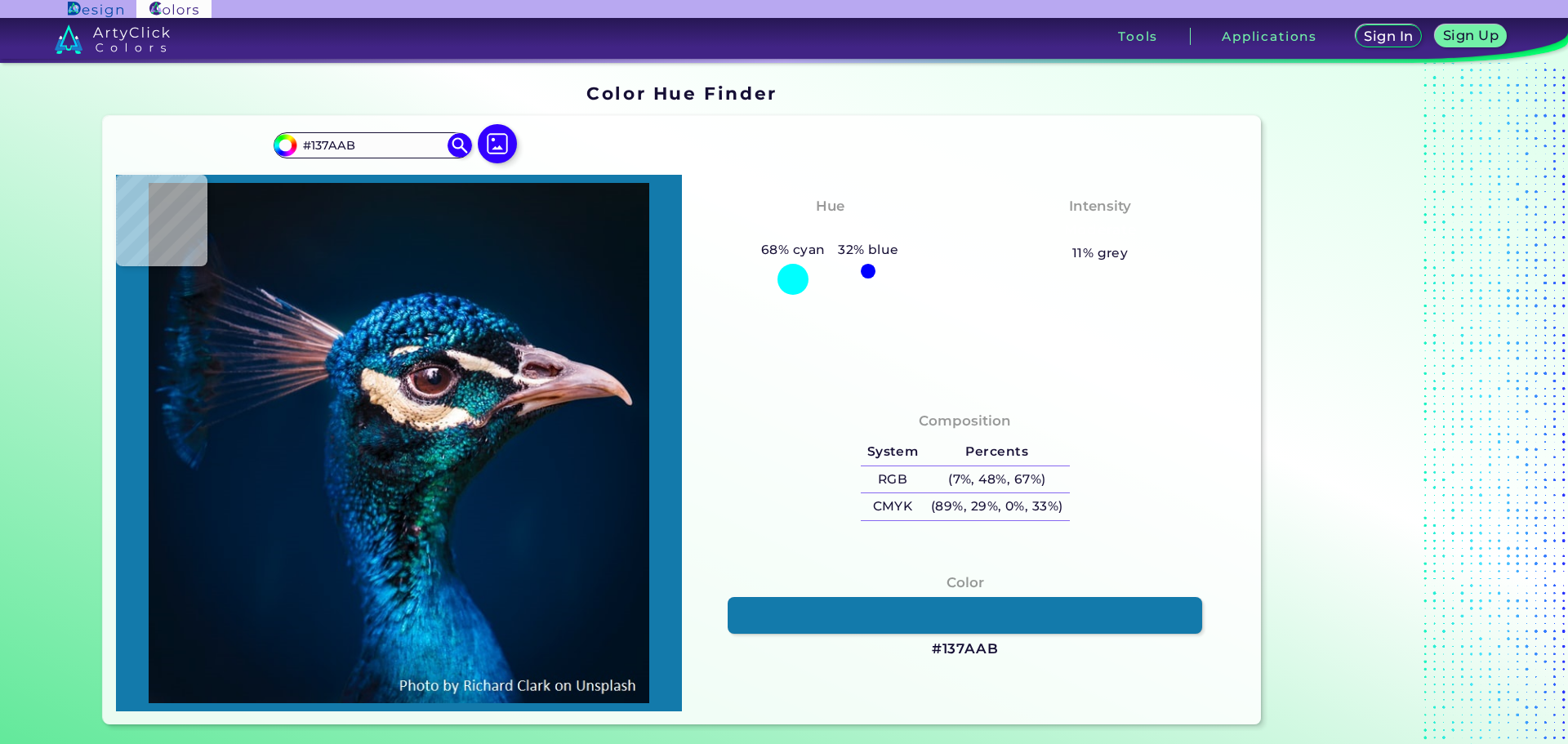
type input "#045888"
type input "#23598b"
type input "#23598B"
type input "#001238"
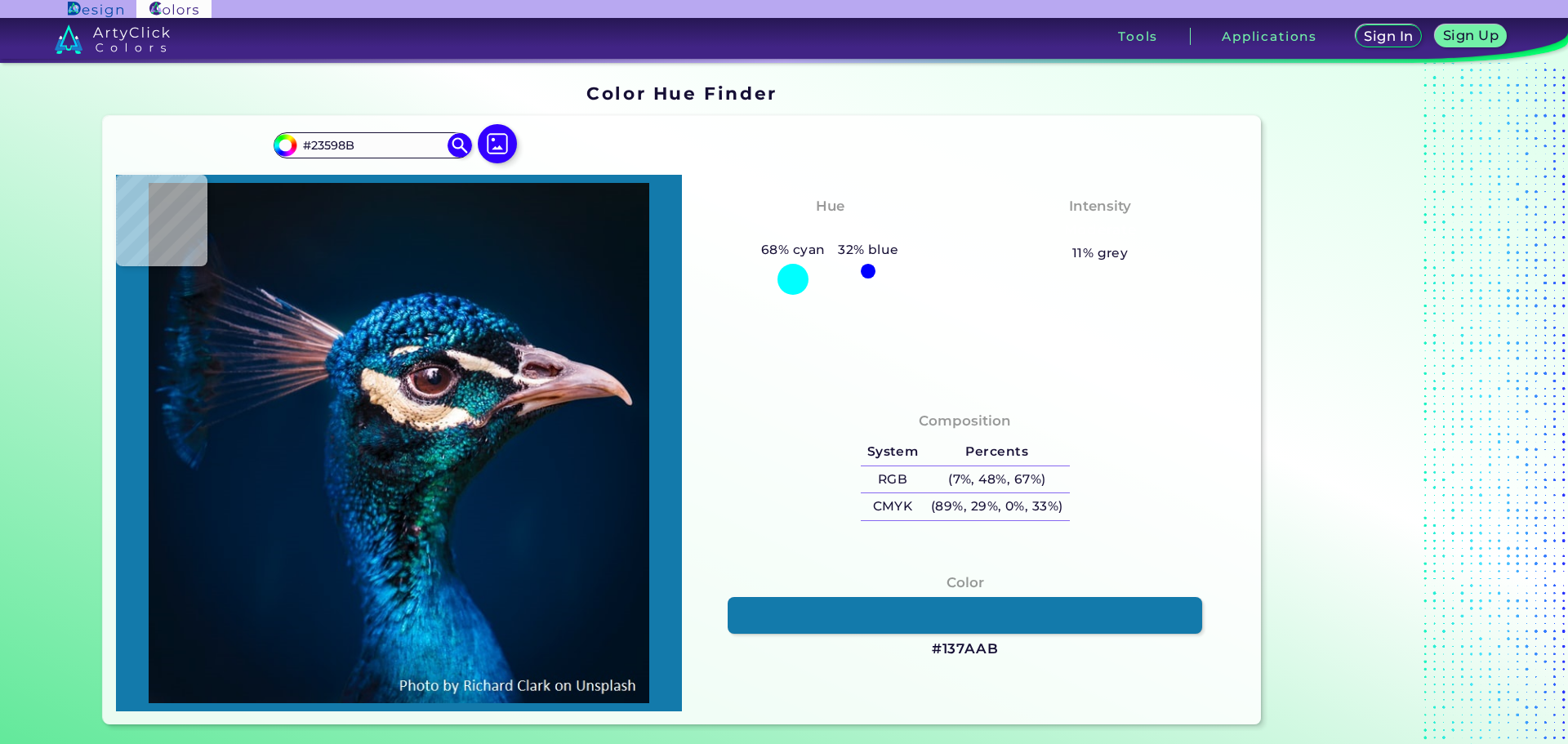
type input "#001238"
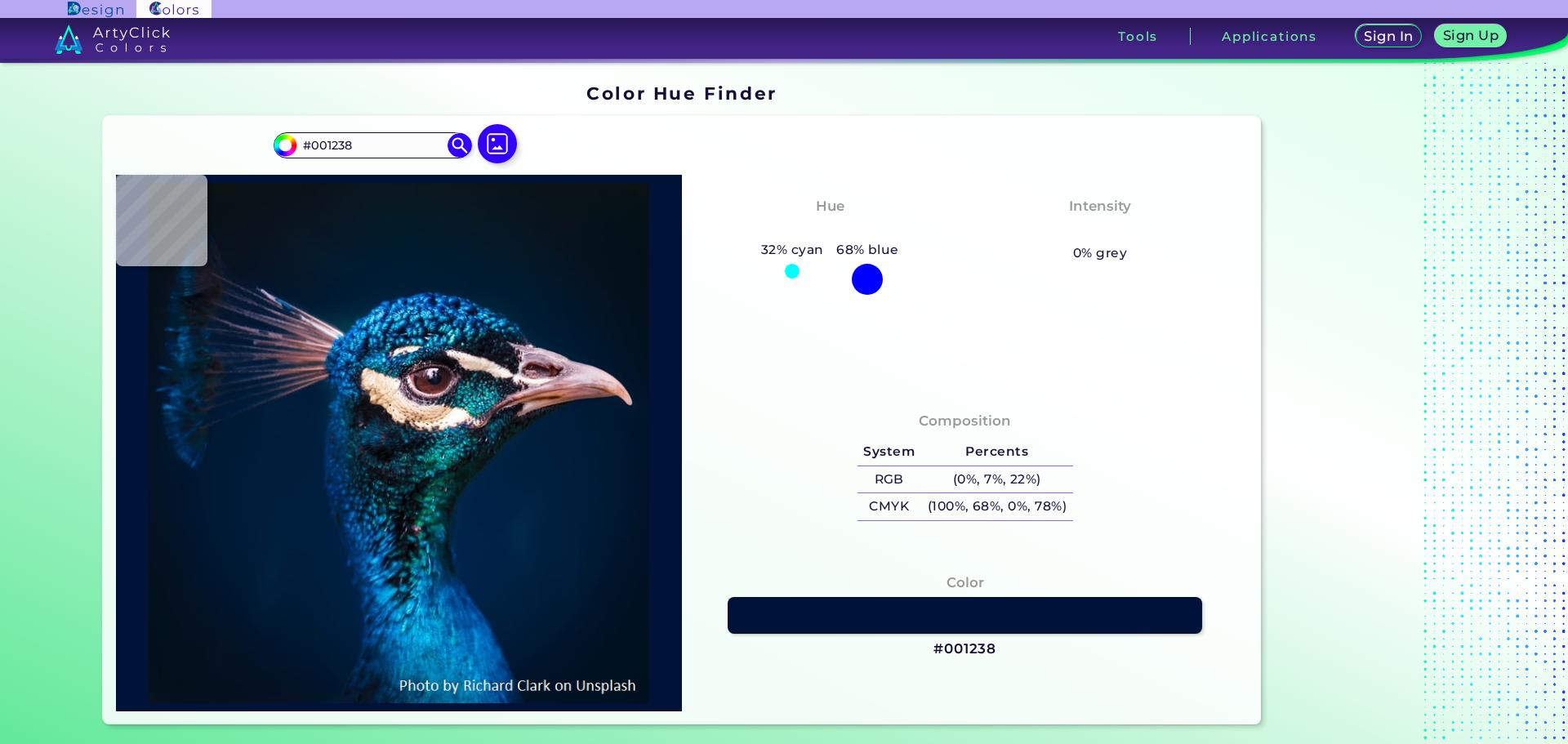
type input "#011636"
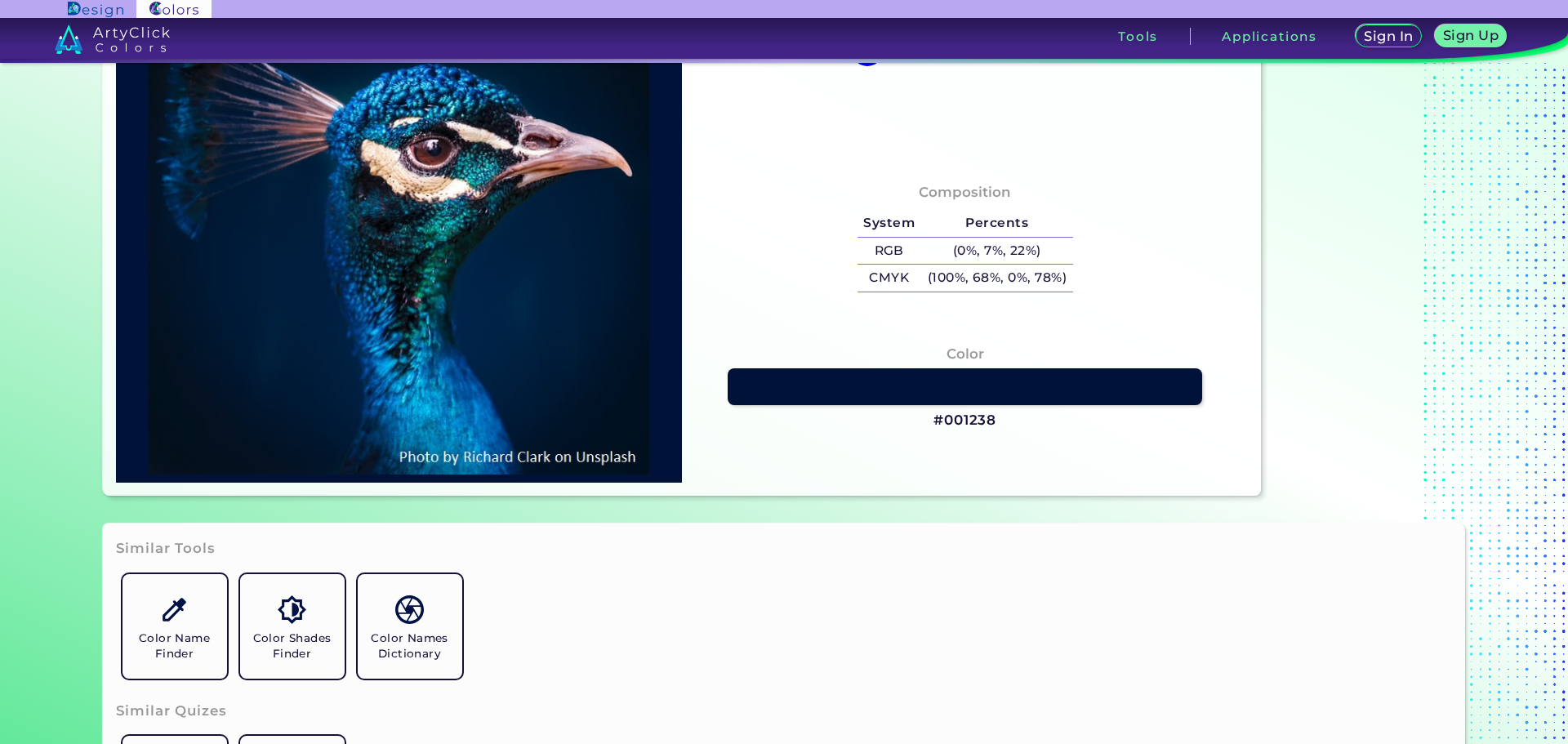
scroll to position [569, 0]
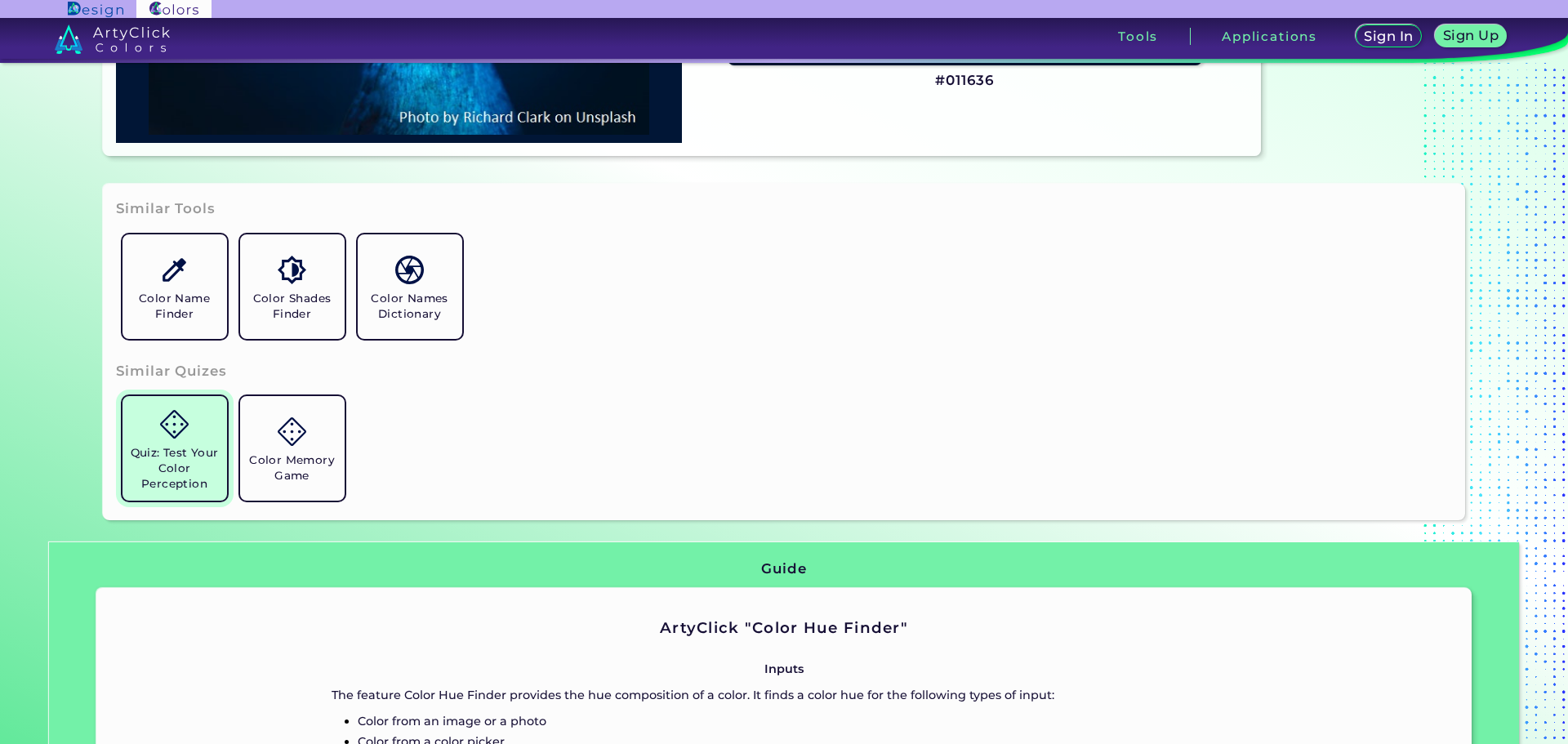
click at [194, 426] on link "Quiz: Test Your Color Perception" at bounding box center [174, 448] width 118 height 118
